Goal: Information Seeking & Learning: Check status

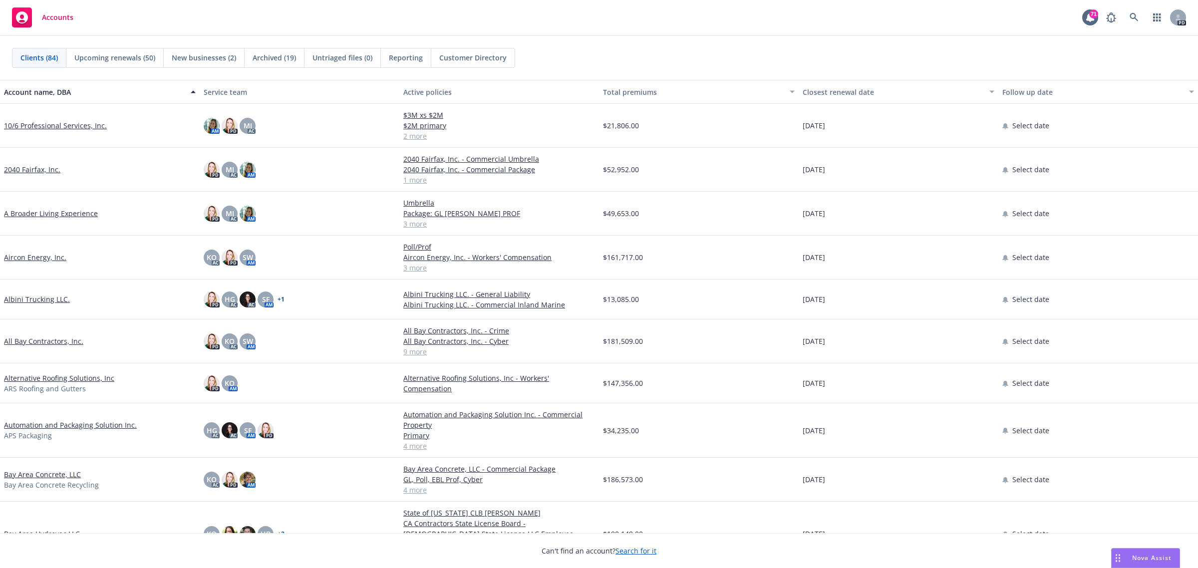
click at [18, 340] on link "All Bay Contractors, Inc." at bounding box center [43, 341] width 79 height 10
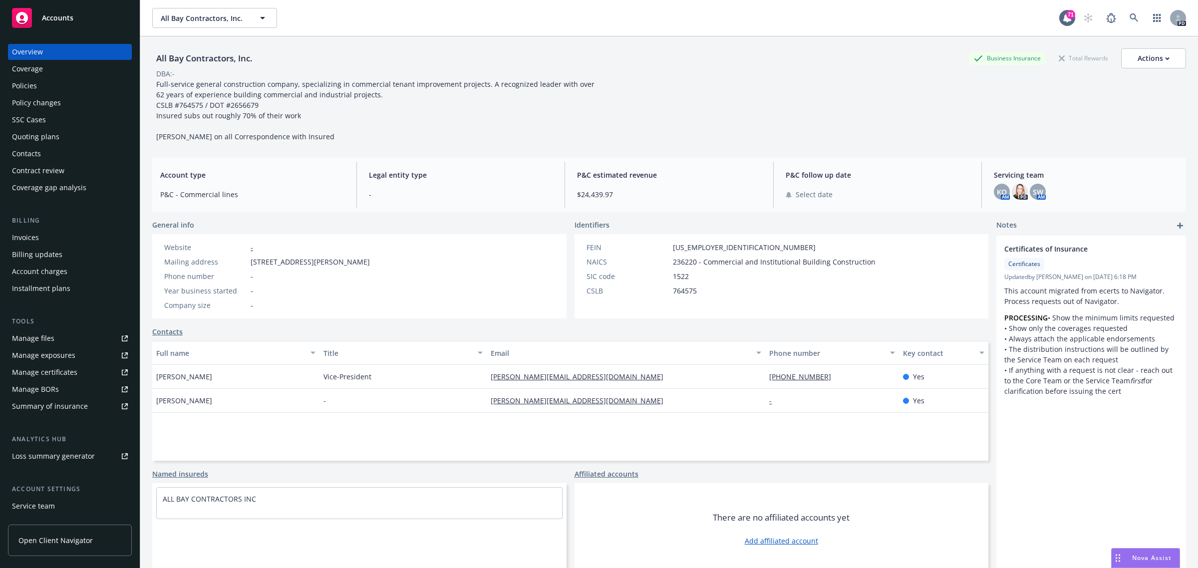
click at [32, 81] on div "Policies" at bounding box center [24, 86] width 25 height 16
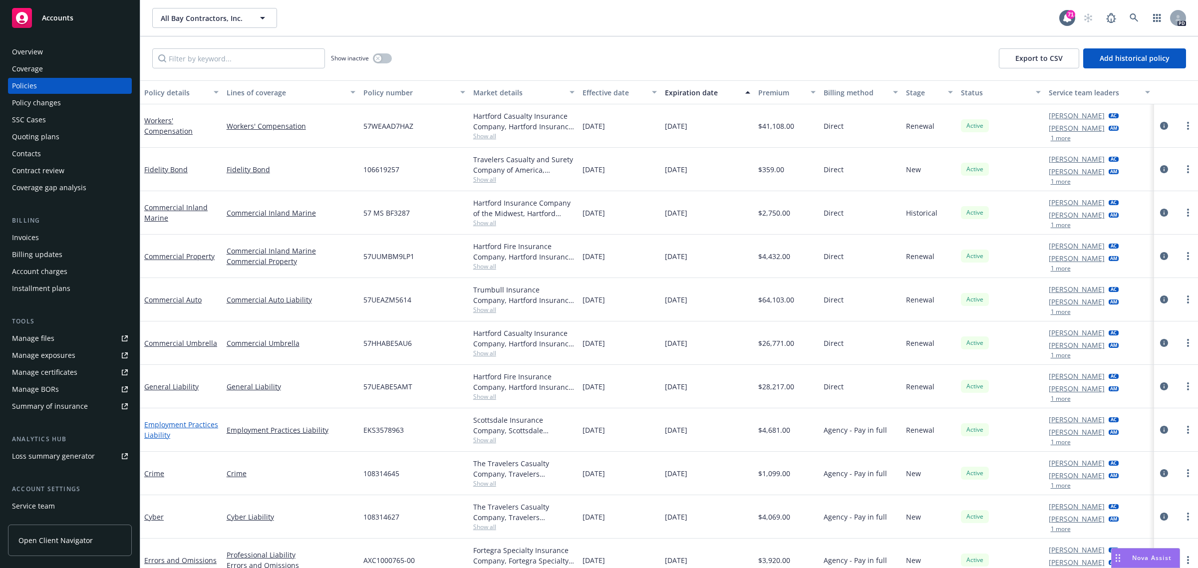
click at [160, 425] on link "Employment Practices Liability" at bounding box center [181, 430] width 74 height 20
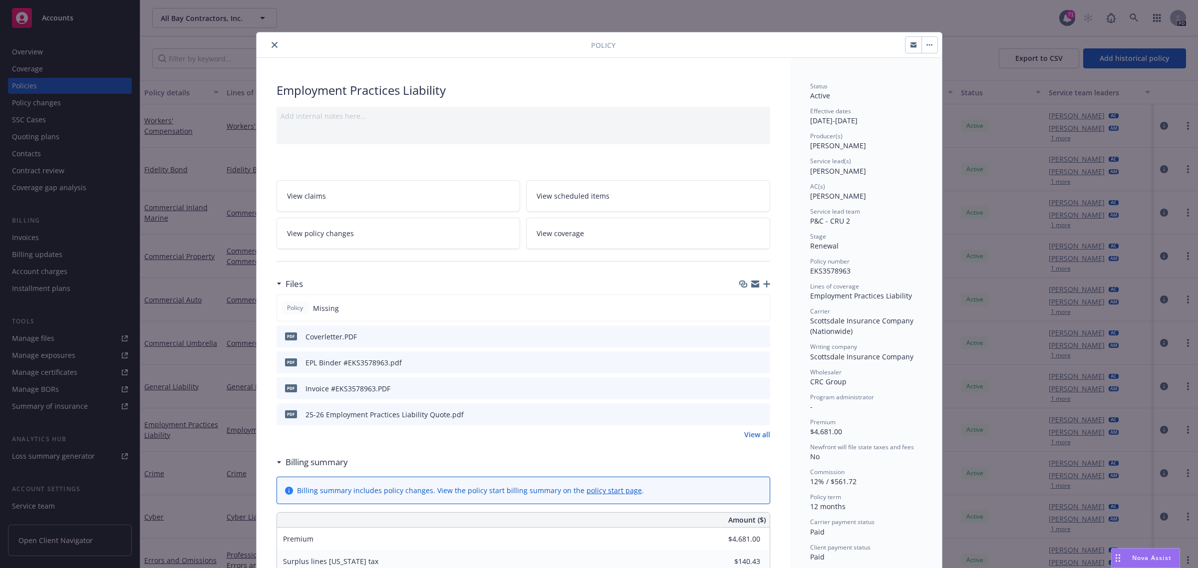
click at [271, 45] on icon "close" at bounding box center [274, 45] width 6 height 6
